Goal: Information Seeking & Learning: Learn about a topic

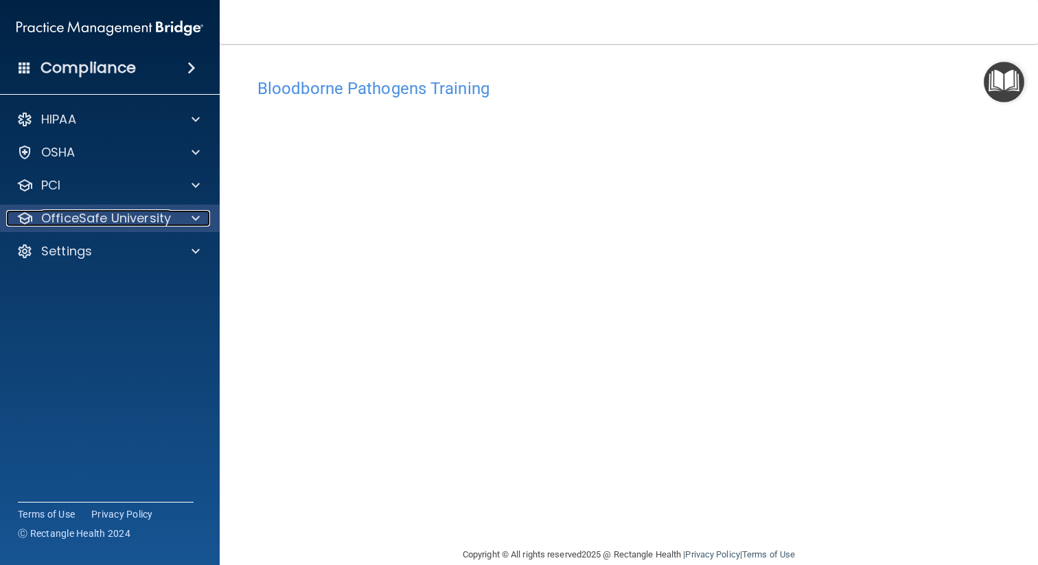
click at [133, 219] on p "OfficeSafe University" at bounding box center [106, 218] width 130 height 16
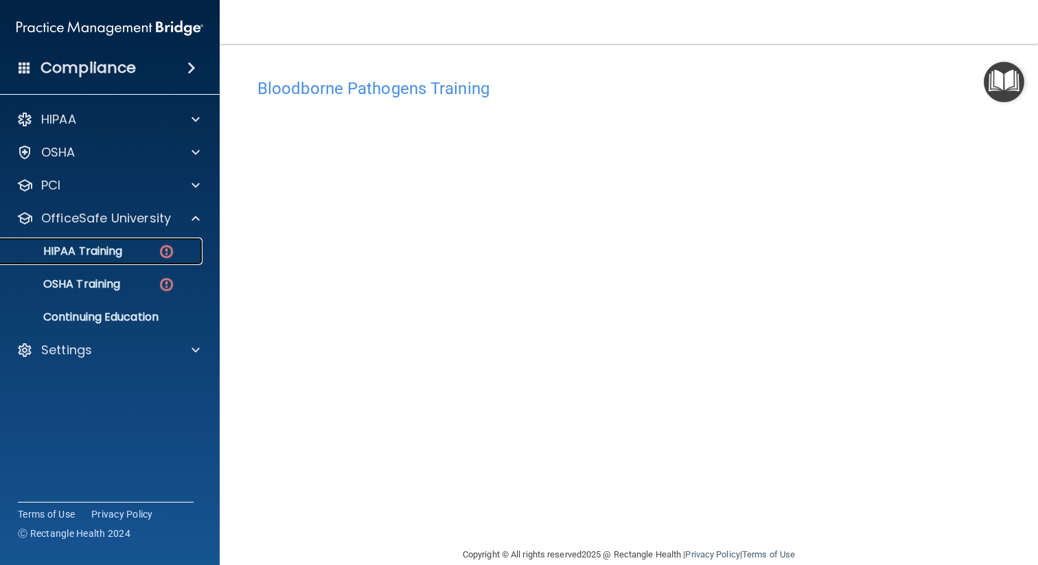
click at [95, 254] on p "HIPAA Training" at bounding box center [65, 251] width 113 height 14
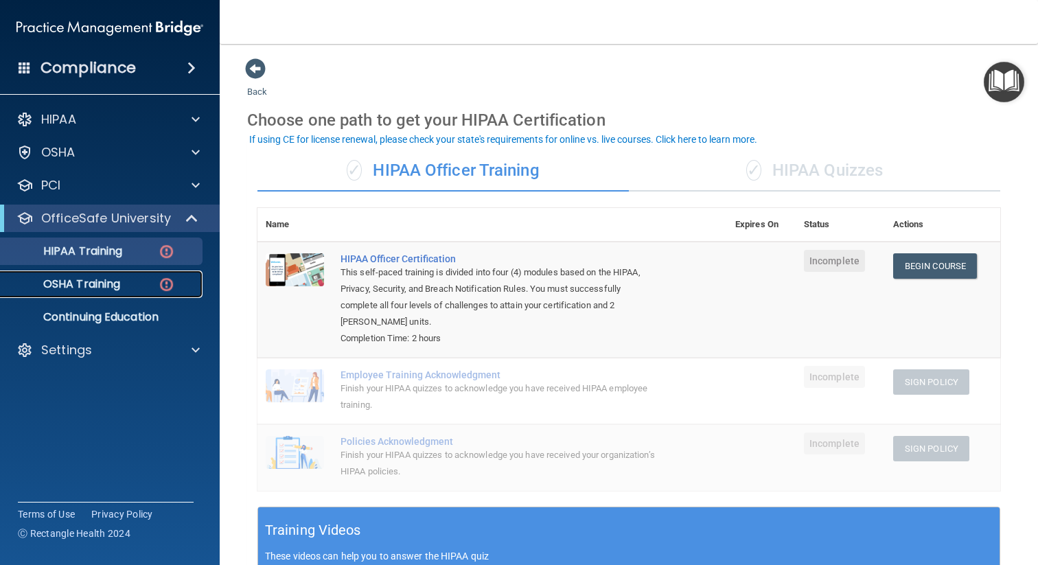
click at [93, 284] on p "OSHA Training" at bounding box center [64, 284] width 111 height 14
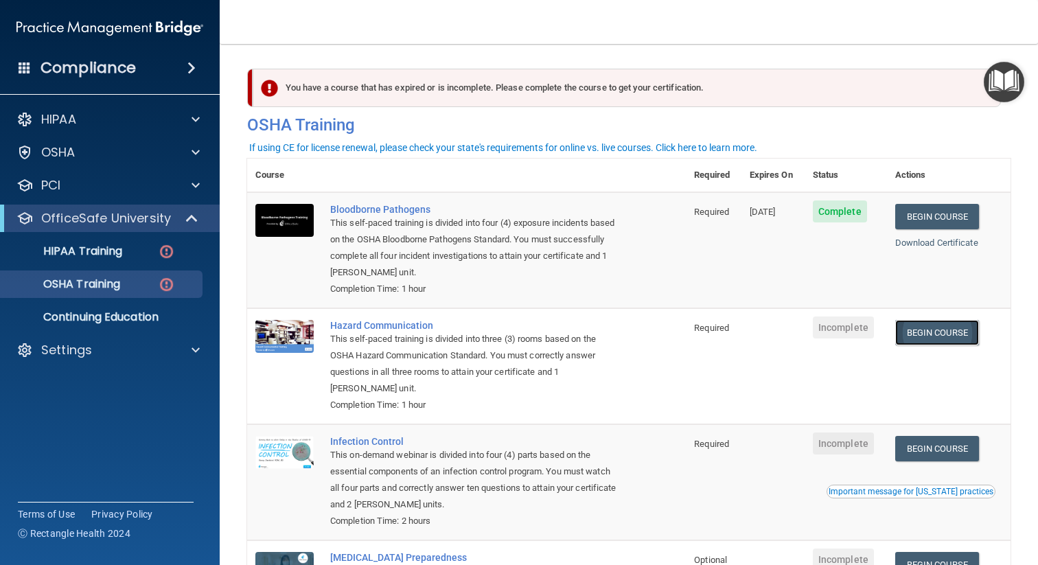
click at [952, 341] on link "Begin Course" at bounding box center [937, 332] width 84 height 25
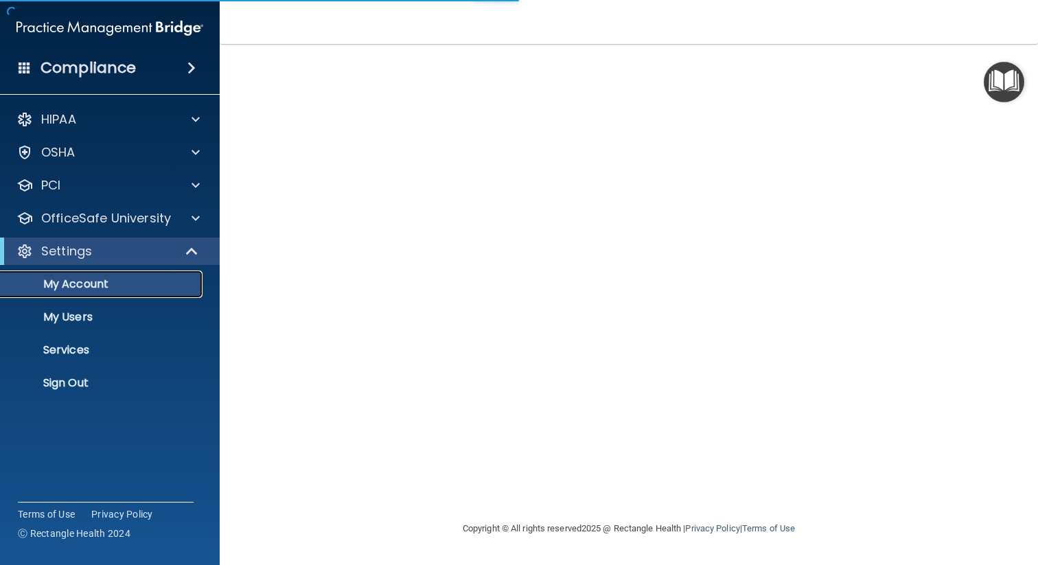
click at [87, 280] on p "My Account" at bounding box center [102, 284] width 187 height 14
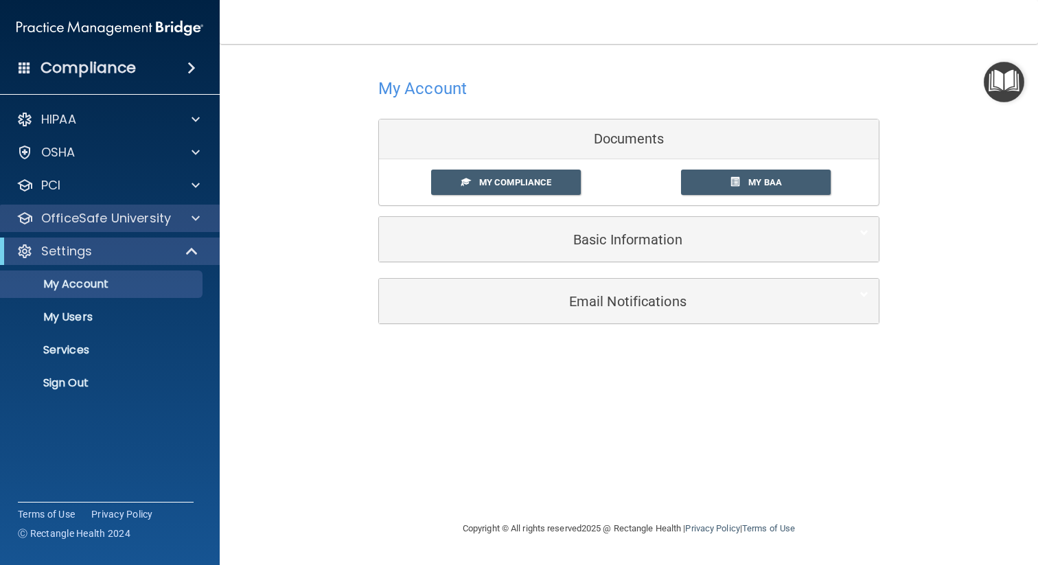
click at [89, 230] on div "OfficeSafe University" at bounding box center [110, 218] width 220 height 27
click at [101, 220] on p "OfficeSafe University" at bounding box center [106, 218] width 130 height 16
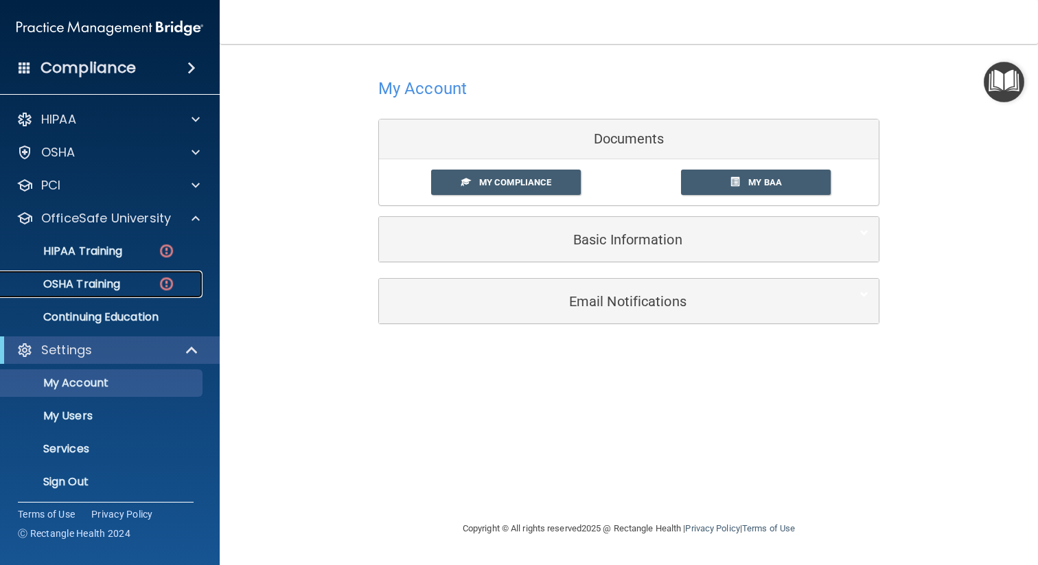
click at [94, 286] on p "OSHA Training" at bounding box center [64, 284] width 111 height 14
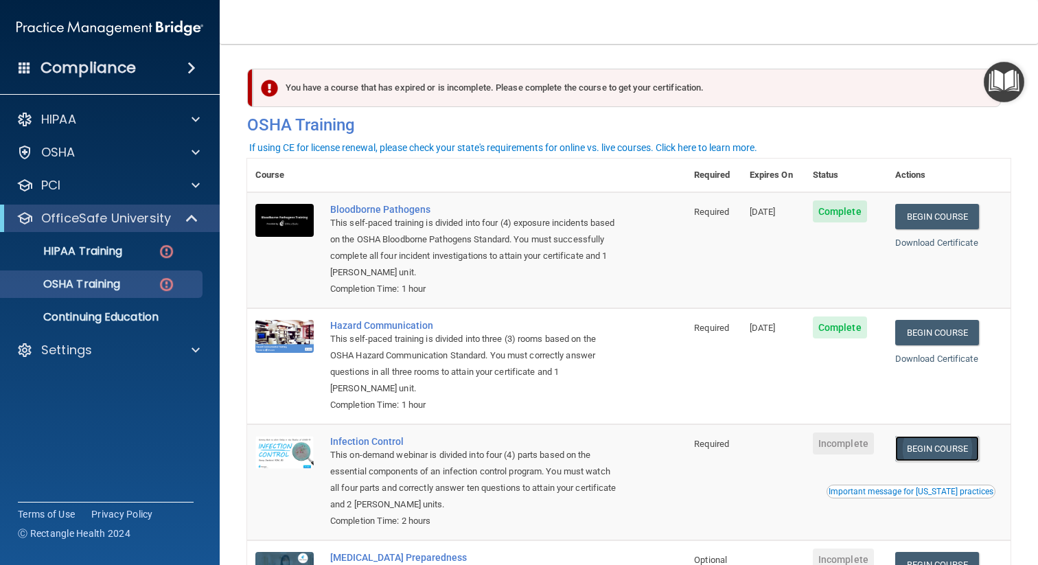
click at [961, 444] on link "Begin Course" at bounding box center [937, 448] width 84 height 25
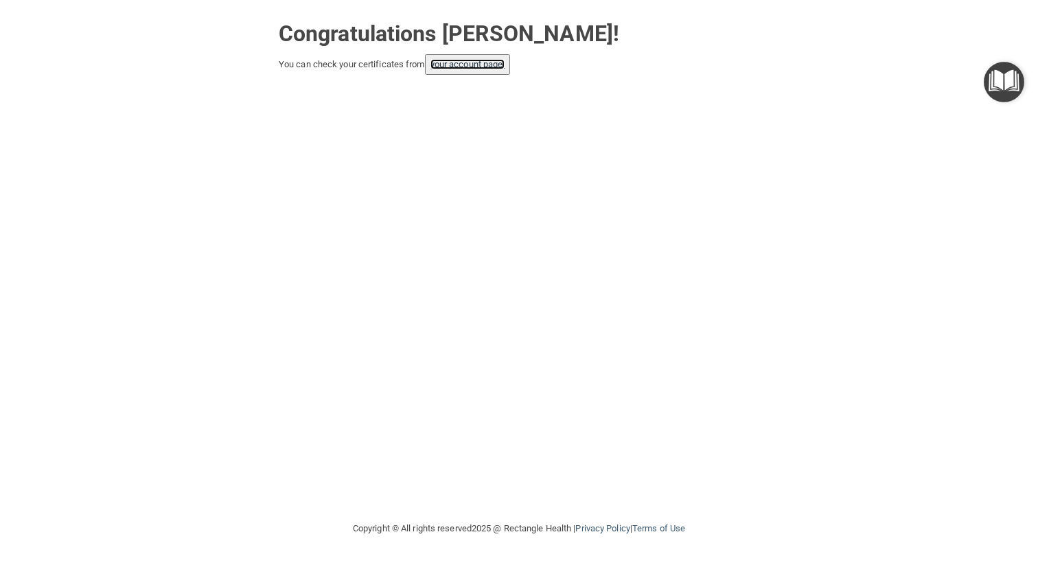
click at [478, 67] on link "your account page!" at bounding box center [468, 64] width 75 height 10
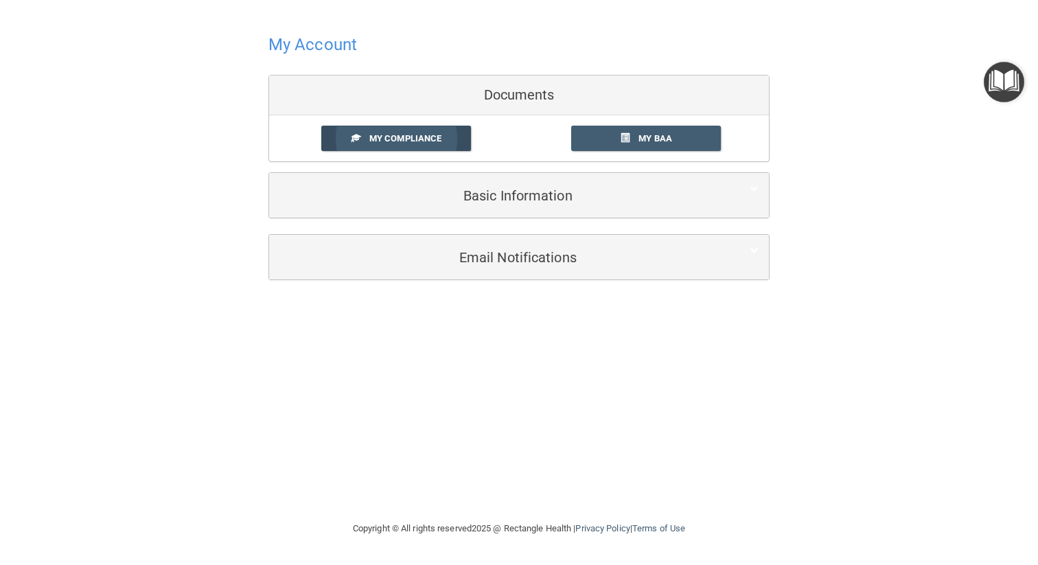
click at [400, 137] on span "My Compliance" at bounding box center [405, 138] width 72 height 10
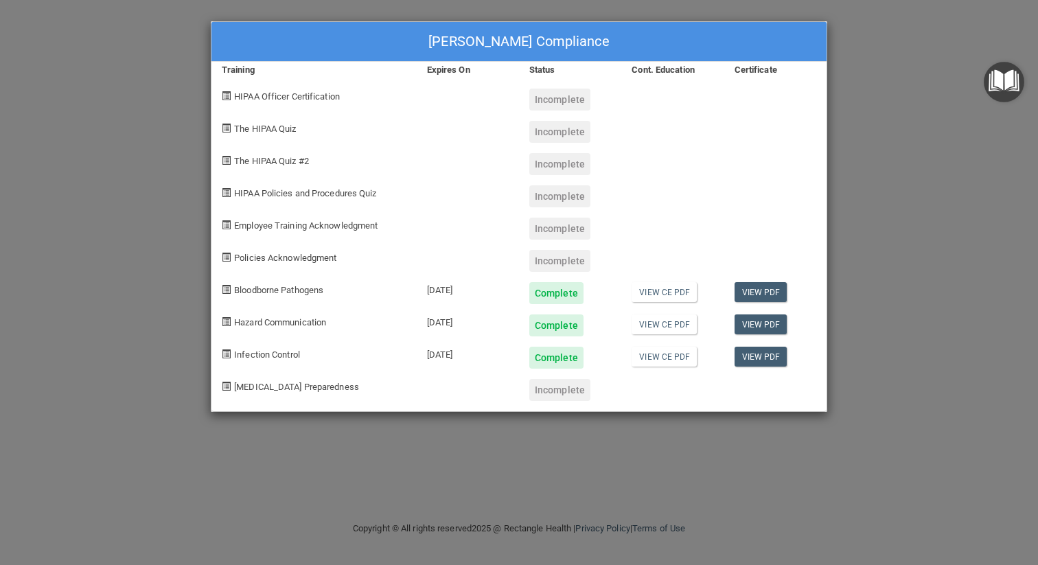
click at [120, 249] on div "Denise Wilkinson's Compliance Training Expires On Status Cont. Education Certif…" at bounding box center [519, 282] width 1038 height 565
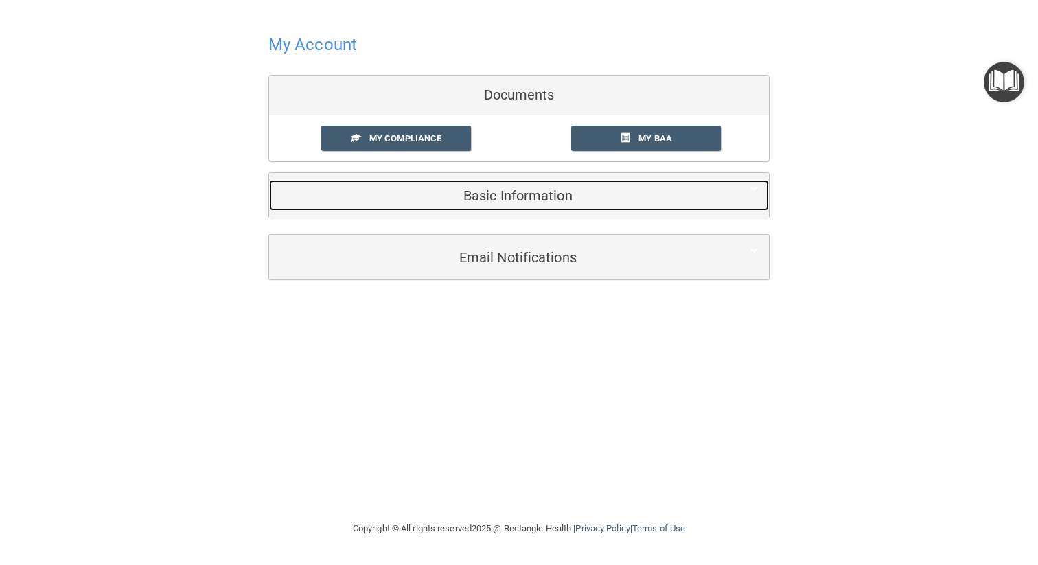
click at [532, 188] on h5 "Basic Information" at bounding box center [497, 195] width 437 height 15
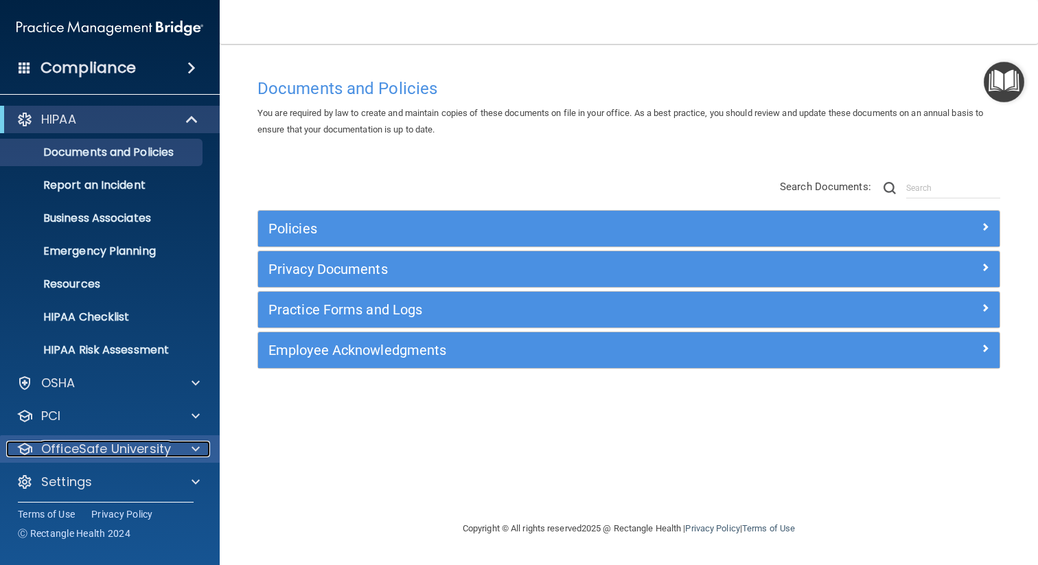
click at [130, 452] on p "OfficeSafe University" at bounding box center [106, 449] width 130 height 16
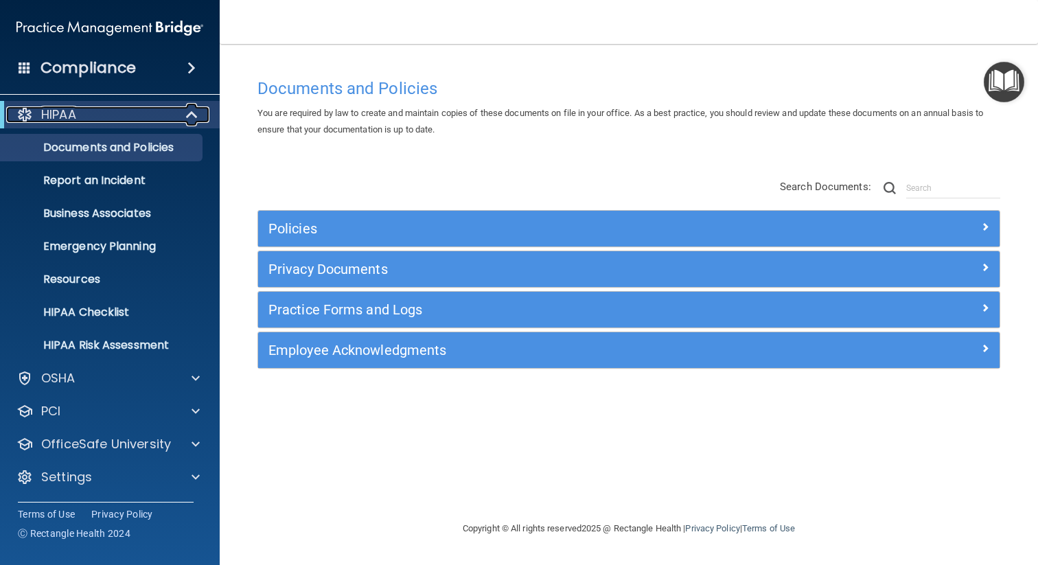
click at [194, 116] on span at bounding box center [193, 114] width 12 height 16
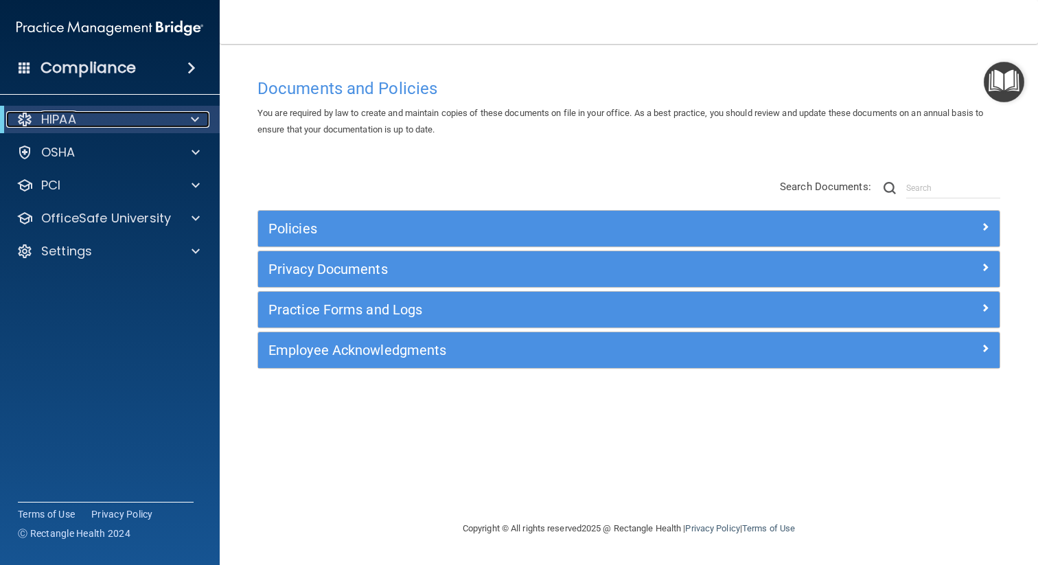
scroll to position [0, 0]
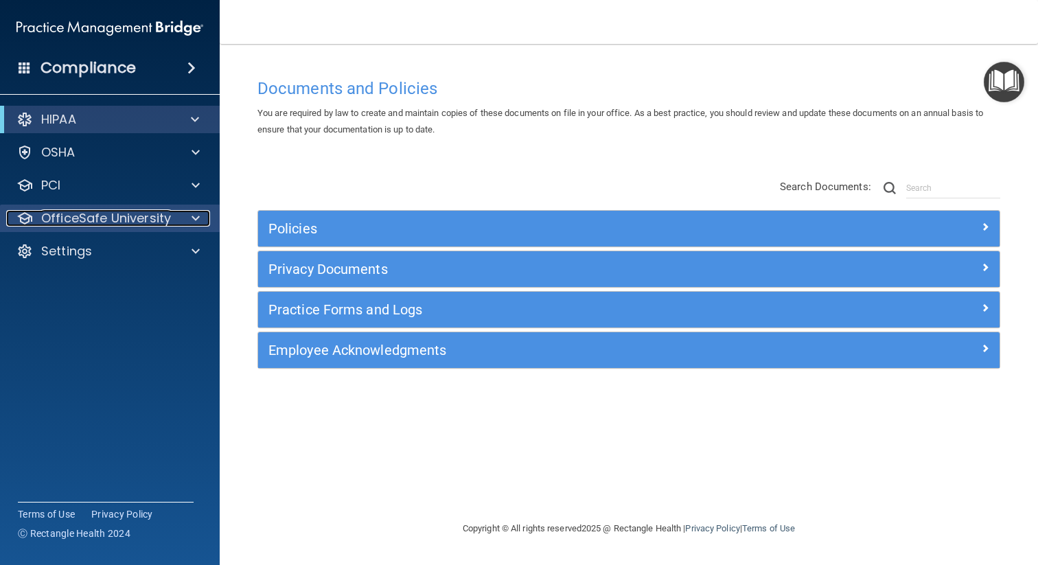
click at [159, 219] on p "OfficeSafe University" at bounding box center [106, 218] width 130 height 16
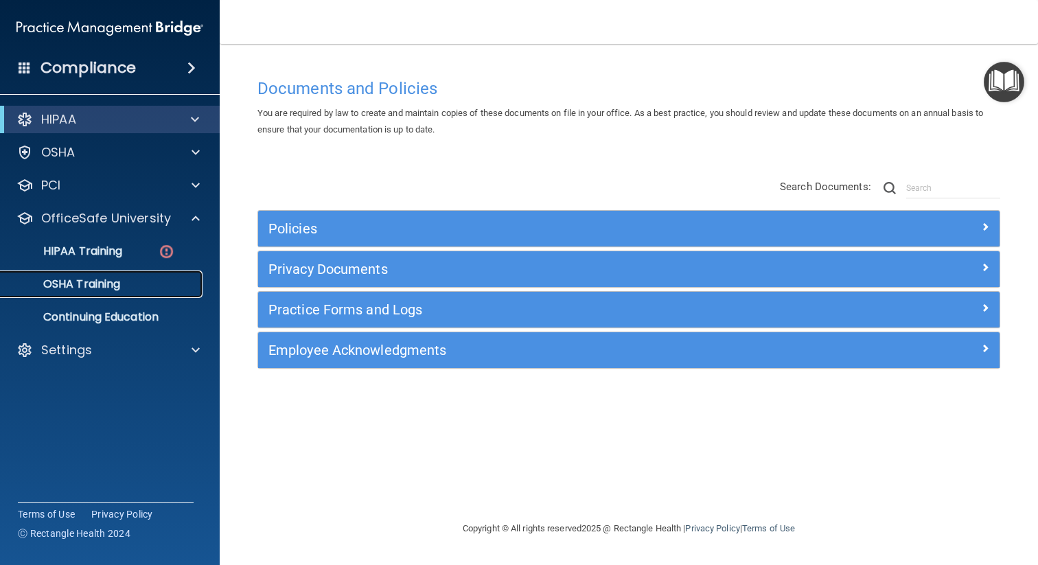
click at [100, 282] on p "OSHA Training" at bounding box center [64, 284] width 111 height 14
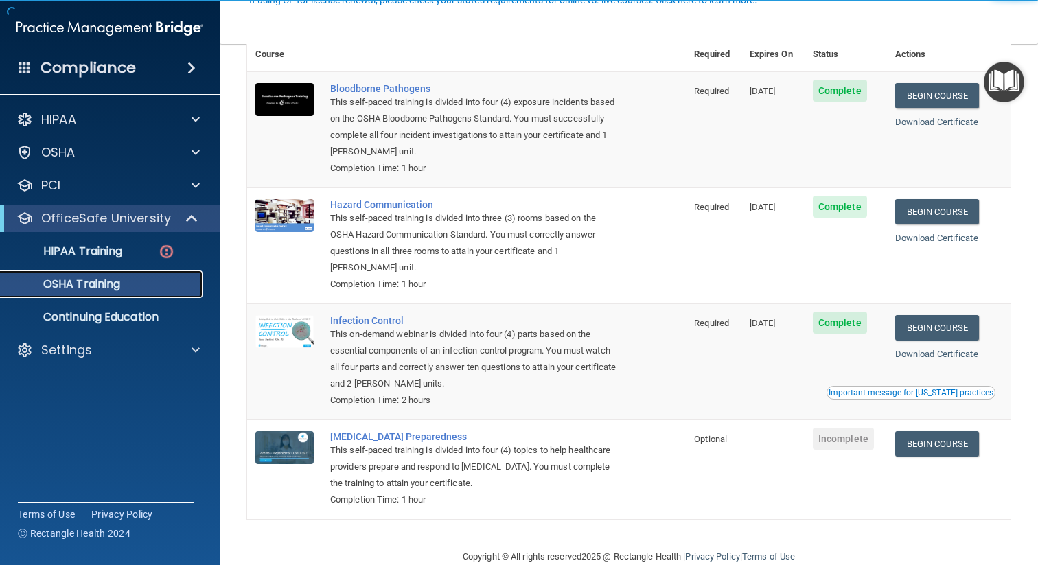
scroll to position [108, 0]
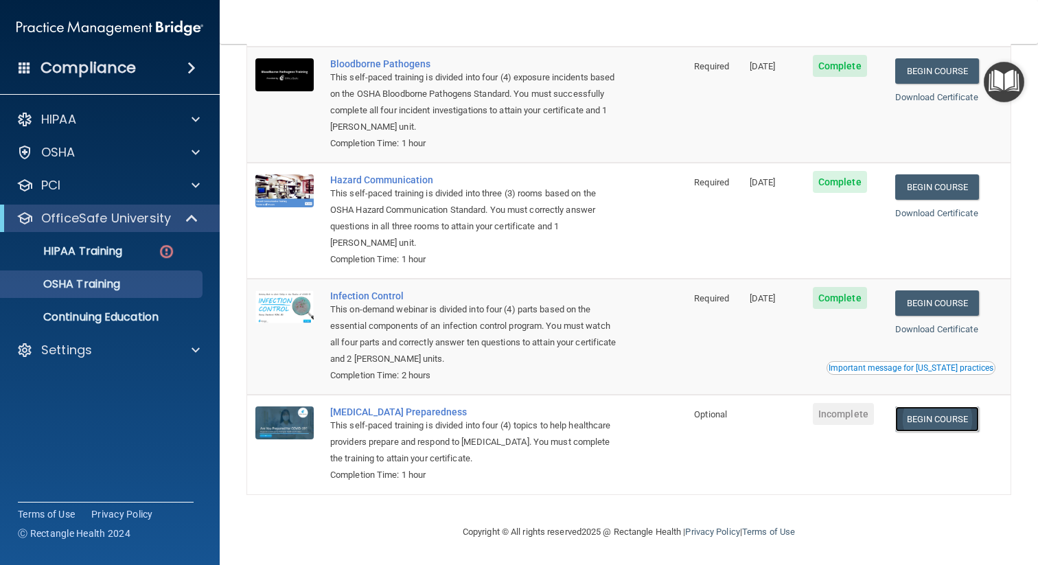
click at [949, 420] on link "Begin Course" at bounding box center [937, 418] width 84 height 25
